Goal: Task Accomplishment & Management: Manage account settings

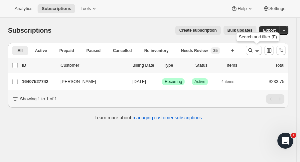
click at [254, 52] on icon "Search and filter results" at bounding box center [250, 50] width 7 height 7
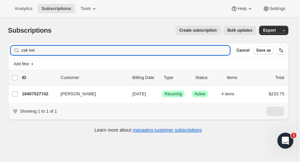
drag, startPoint x: 23, startPoint y: 49, endPoint x: -22, endPoint y: 44, distance: 45.5
click at [0, 44] on html "Analytics Subscriptions Tools Help Settings Skip to content Subscriptions. This…" at bounding box center [150, 81] width 300 height 162
type input "[PERSON_NAME]"
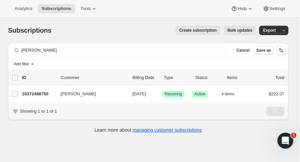
click at [34, 96] on p "16372498750" at bounding box center [38, 93] width 33 height 7
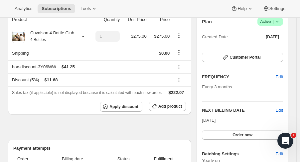
scroll to position [73, 0]
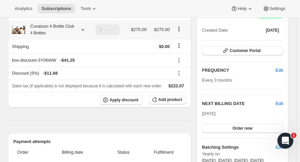
click at [82, 32] on icon at bounding box center [82, 29] width 7 height 7
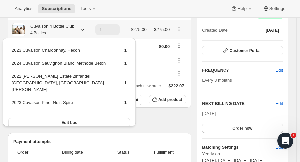
click at [78, 118] on button "Edit box" at bounding box center [69, 122] width 122 height 9
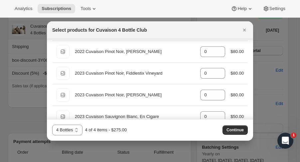
scroll to position [455, 0]
